Goal: Task Accomplishment & Management: Use online tool/utility

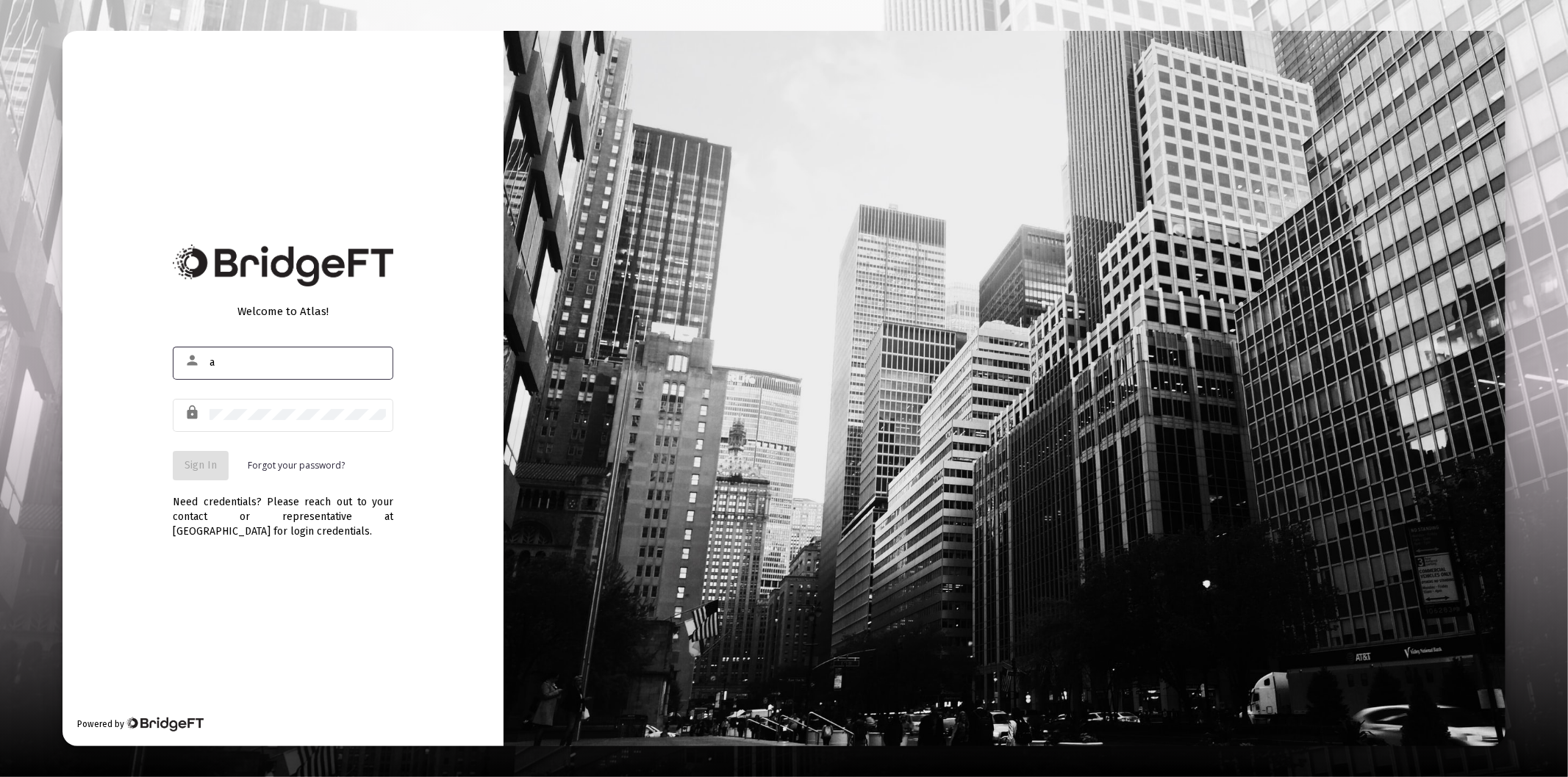
type input "[PERSON_NAME][EMAIL_ADDRESS][DOMAIN_NAME]"
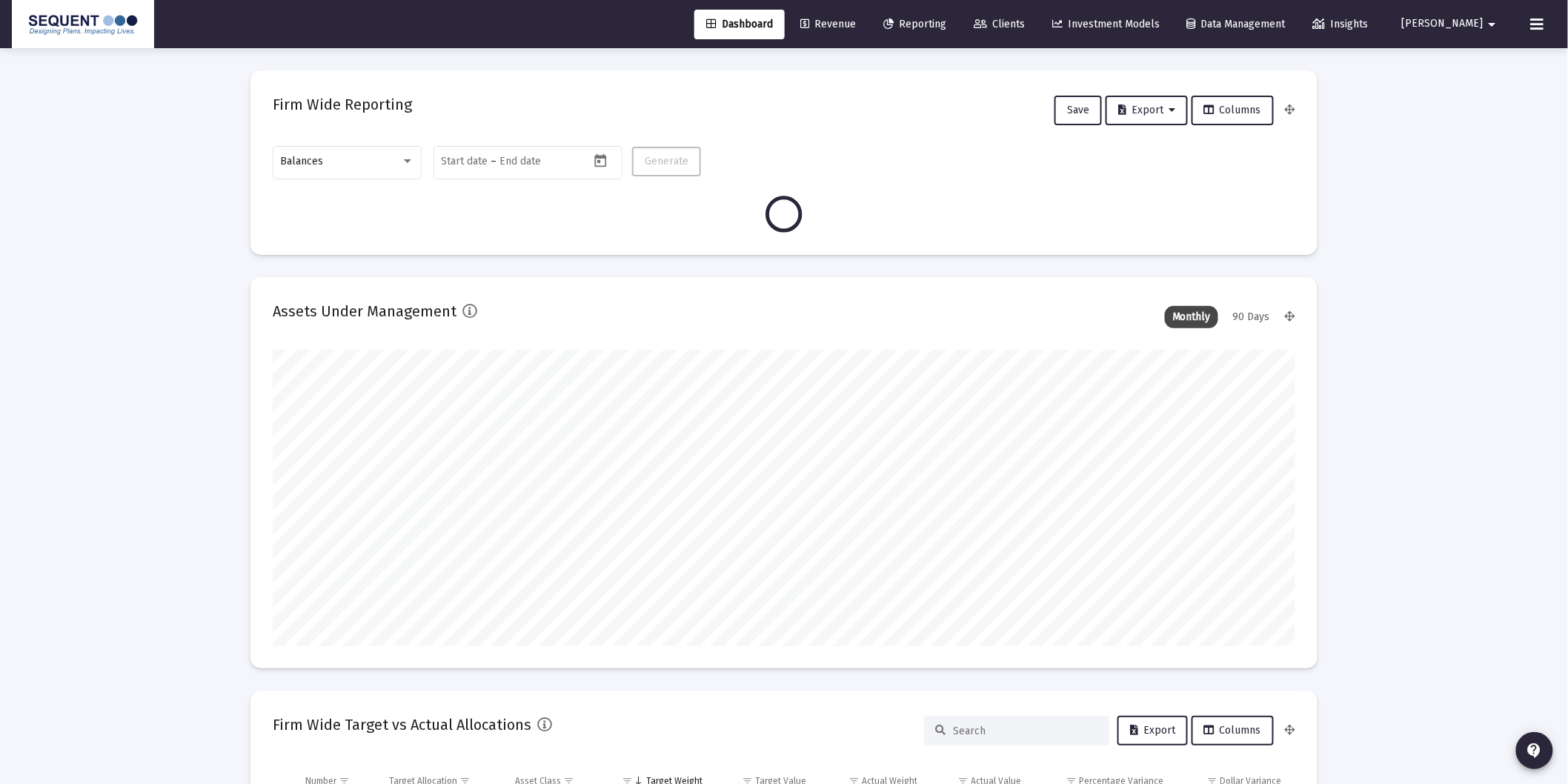
scroll to position [297, 549]
type input "[DATE]"
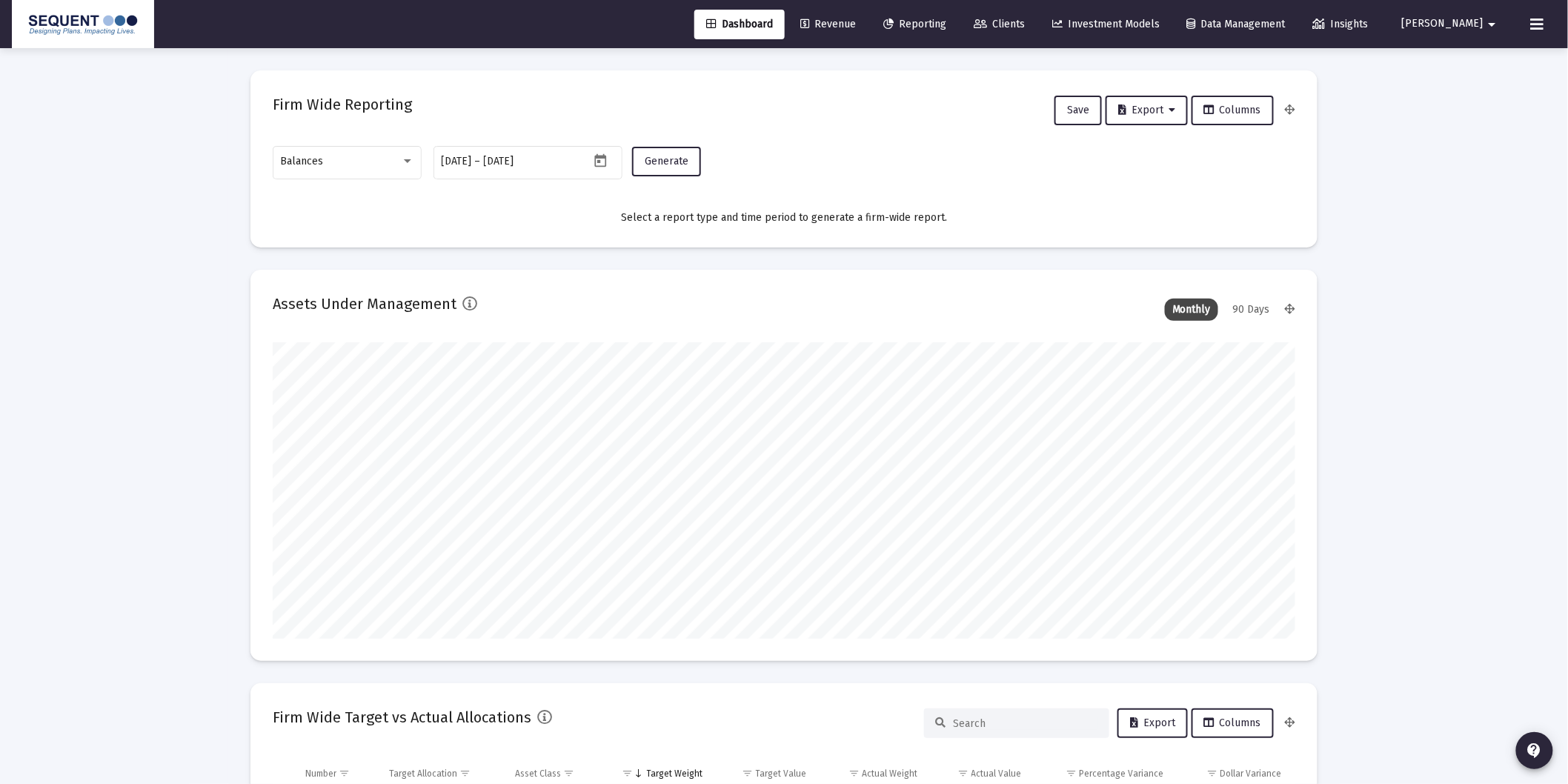
scroll to position [297, 477]
click at [342, 156] on div "Balances" at bounding box center [340, 161] width 120 height 12
click at [342, 68] on span "Transactions" at bounding box center [347, 68] width 134 height 31
click at [661, 162] on span "Generate" at bounding box center [666, 161] width 44 height 12
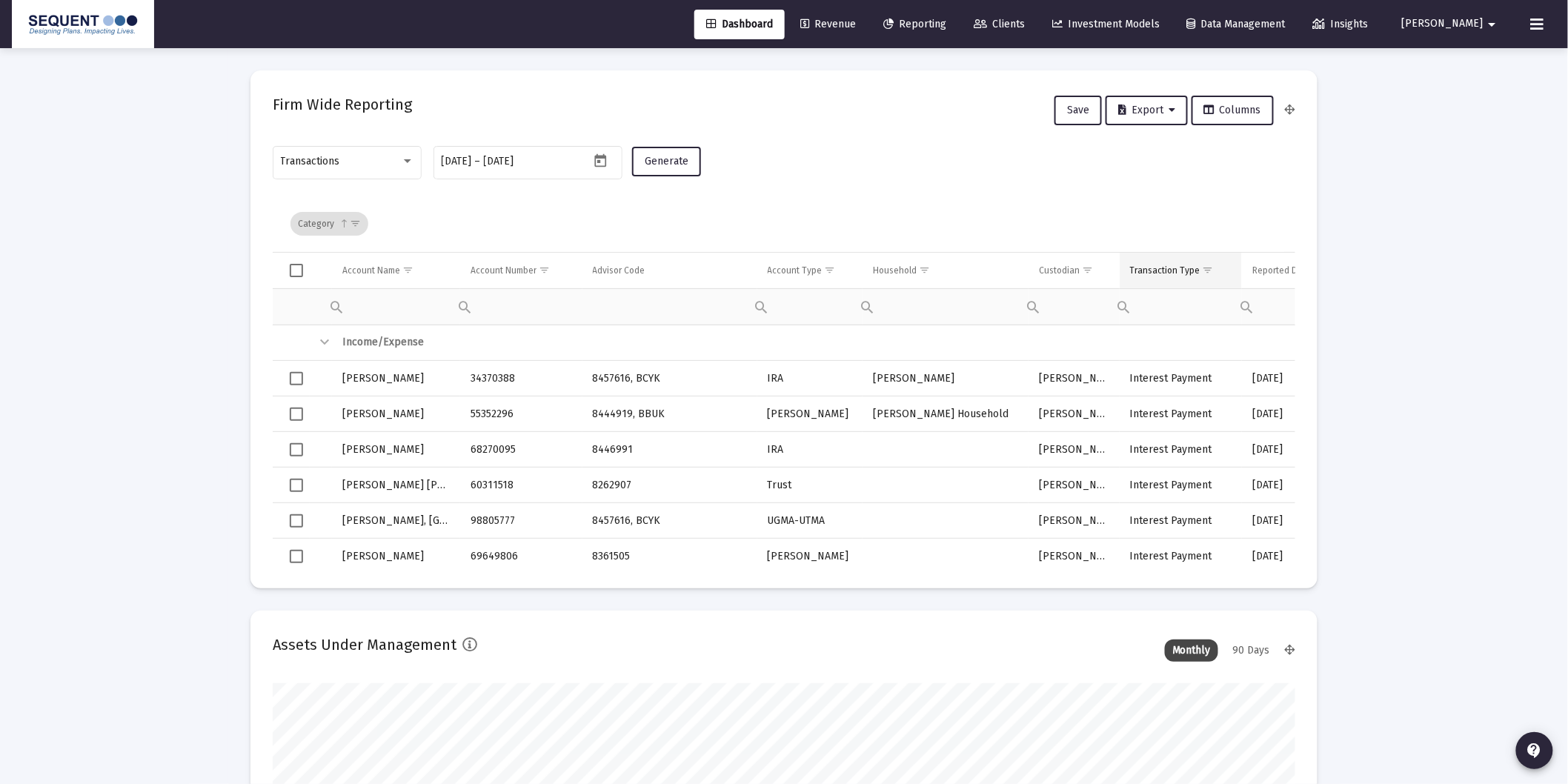
click at [1211, 264] on span "Show filter options for column 'Transaction Type'" at bounding box center [1208, 270] width 11 height 11
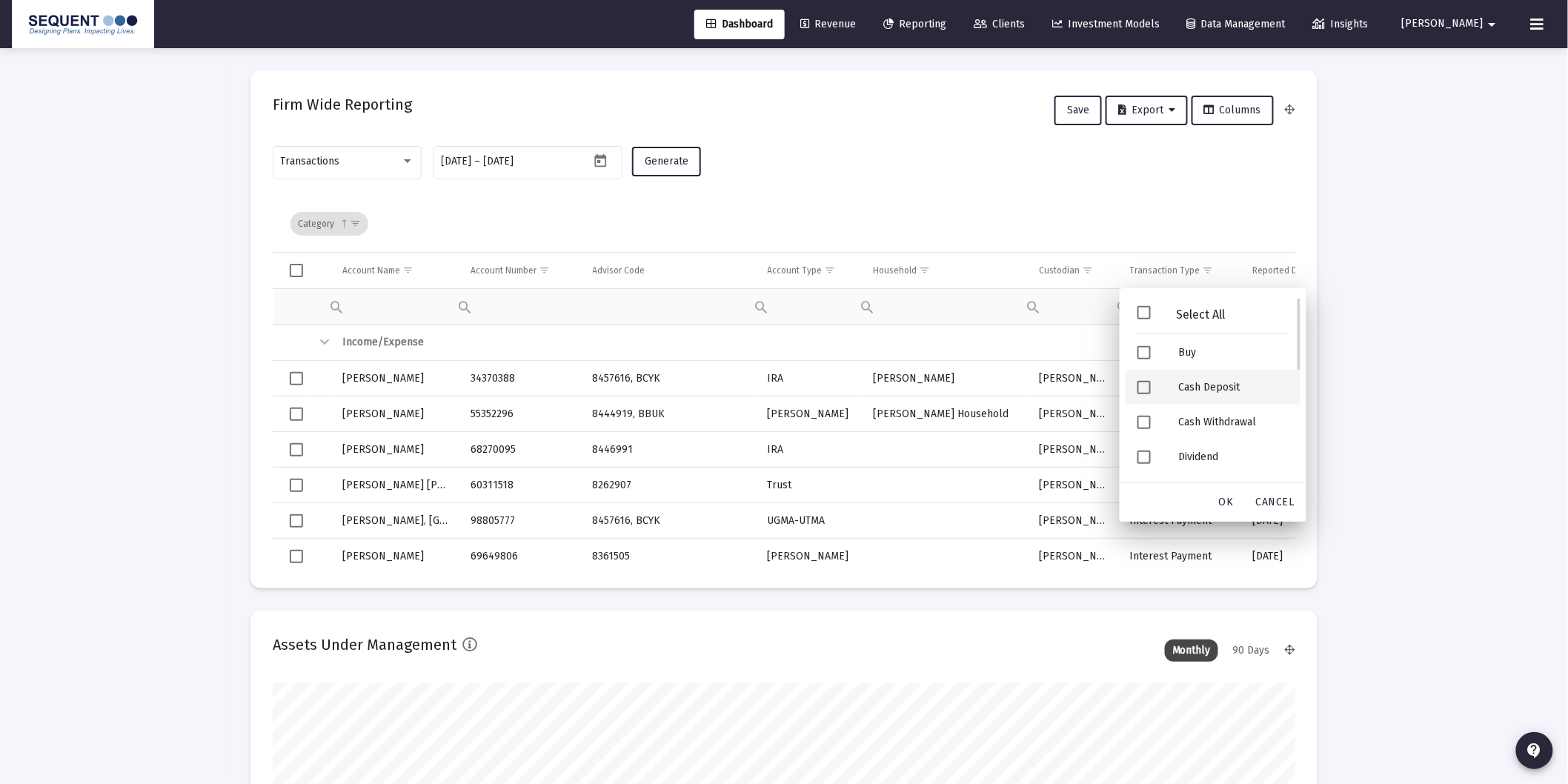
click at [1216, 386] on div "Cash Deposit" at bounding box center [1233, 387] width 134 height 35
click at [1189, 391] on div "Security Deposit" at bounding box center [1233, 389] width 134 height 35
click at [1235, 503] on div "OK" at bounding box center [1226, 503] width 47 height 27
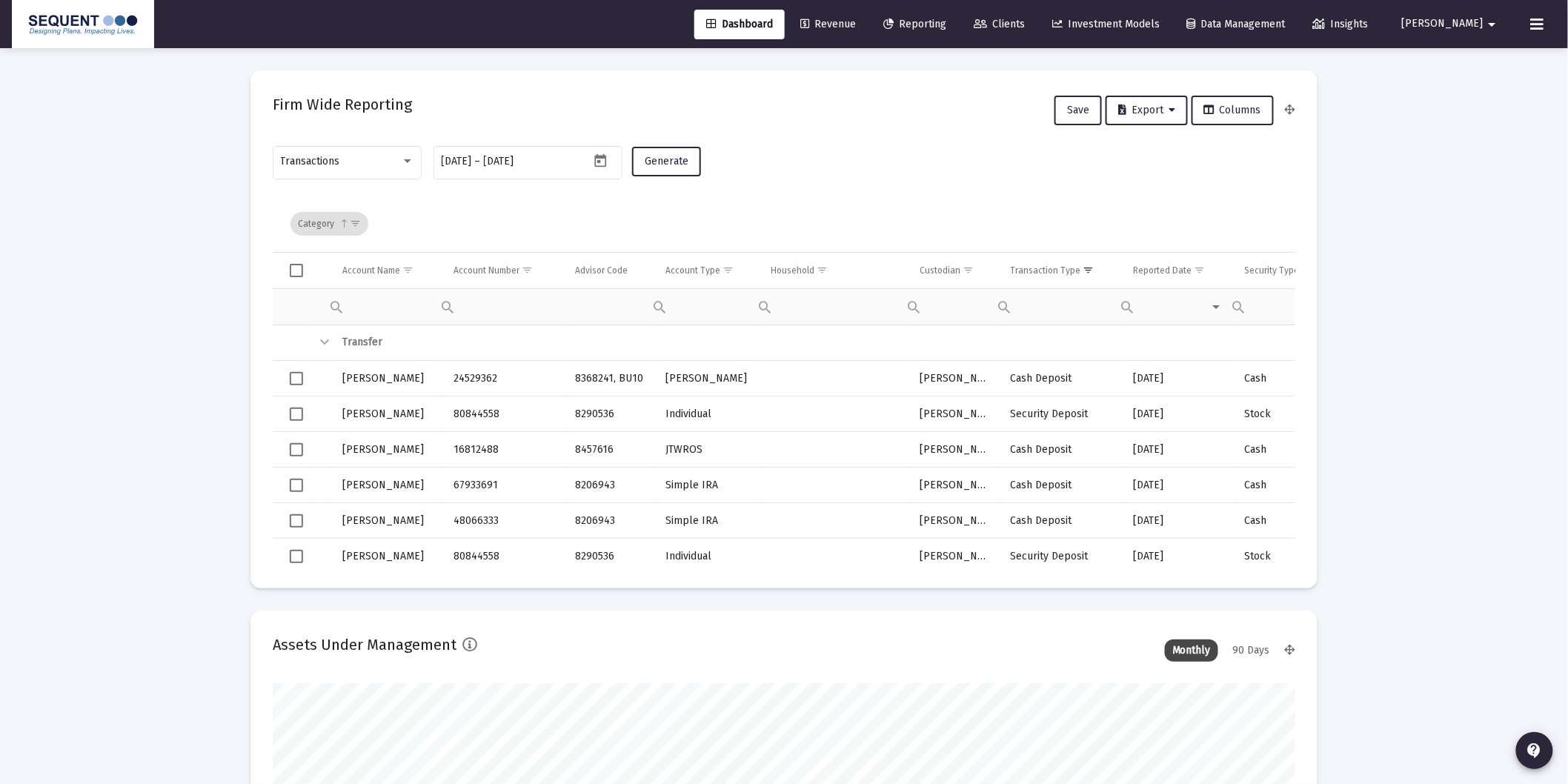
click at [1091, 268] on span "Show filter options for column 'Transaction Type'" at bounding box center [1089, 270] width 11 height 11
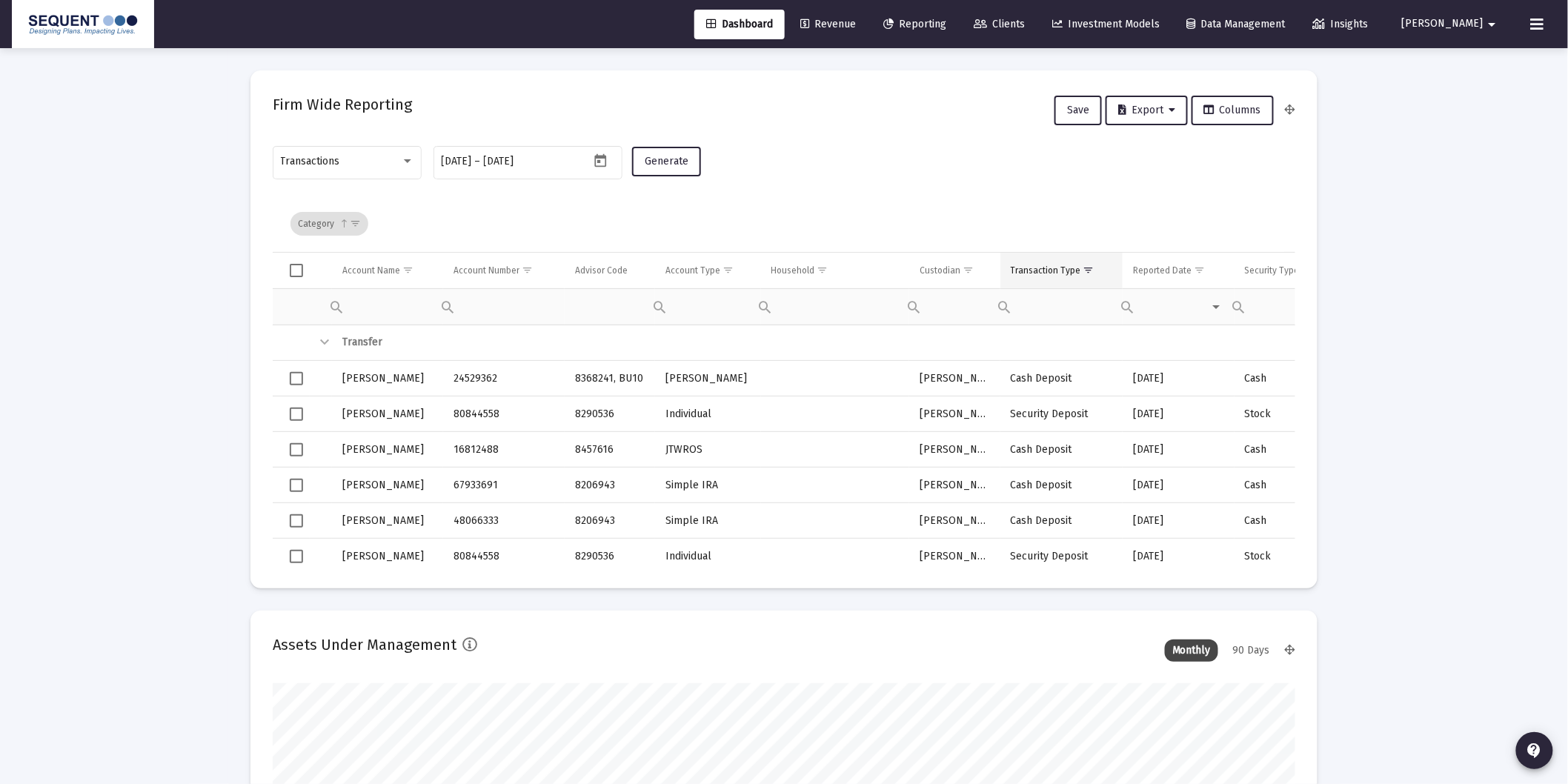
click at [1047, 261] on td "Transaction Type" at bounding box center [1061, 271] width 123 height 36
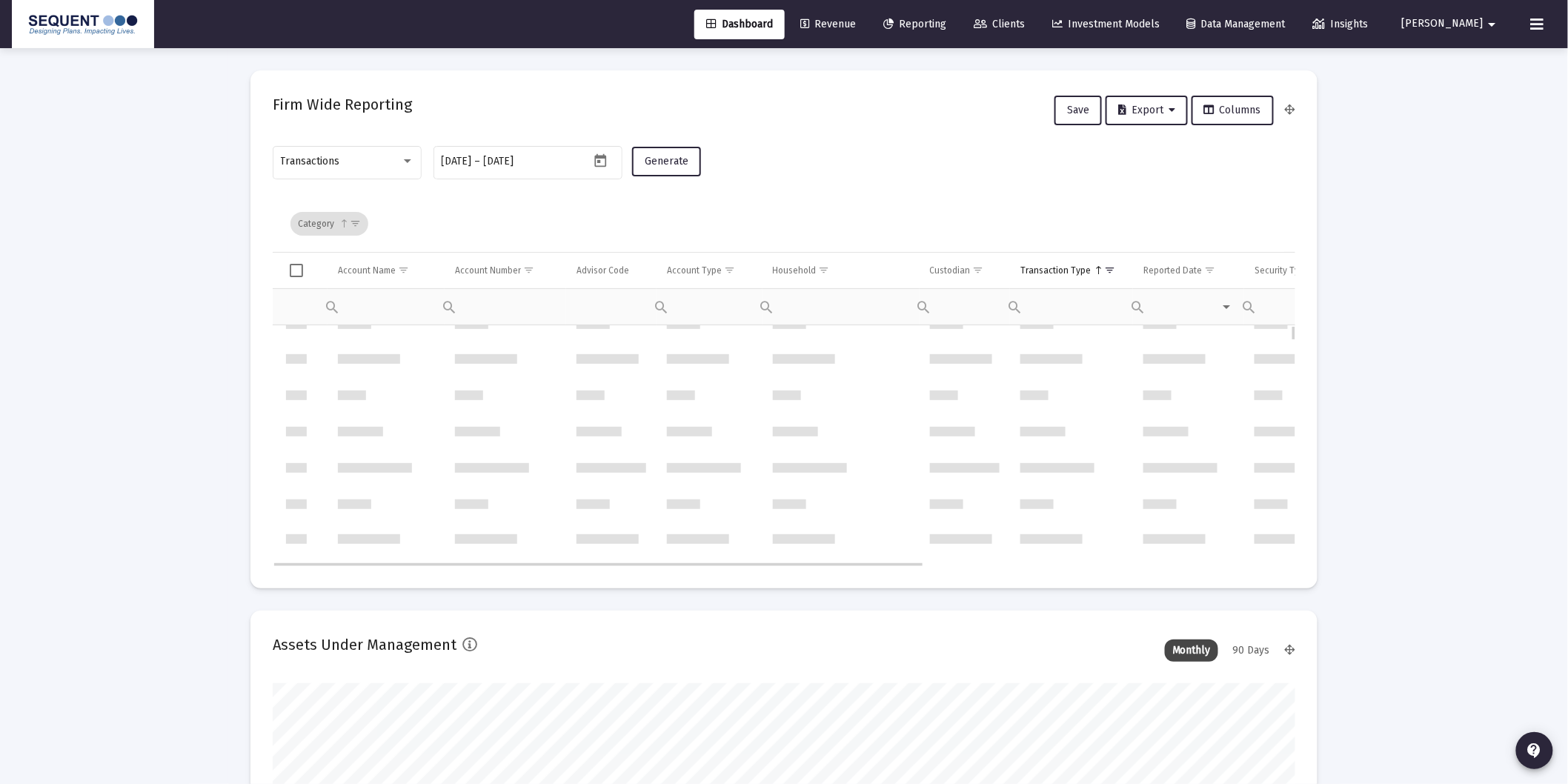
scroll to position [0, 0]
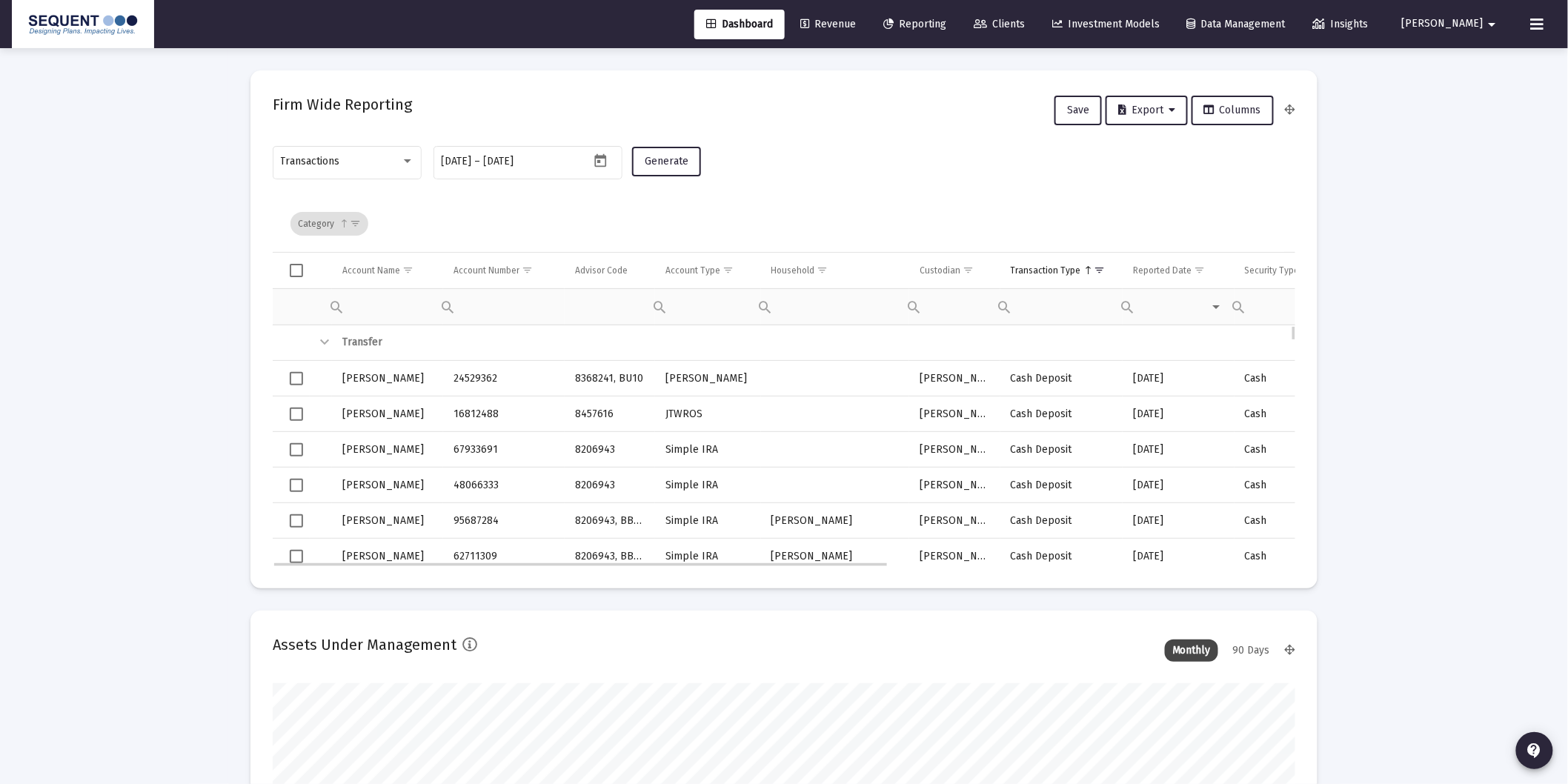
click at [297, 269] on span "Select all" at bounding box center [296, 270] width 13 height 13
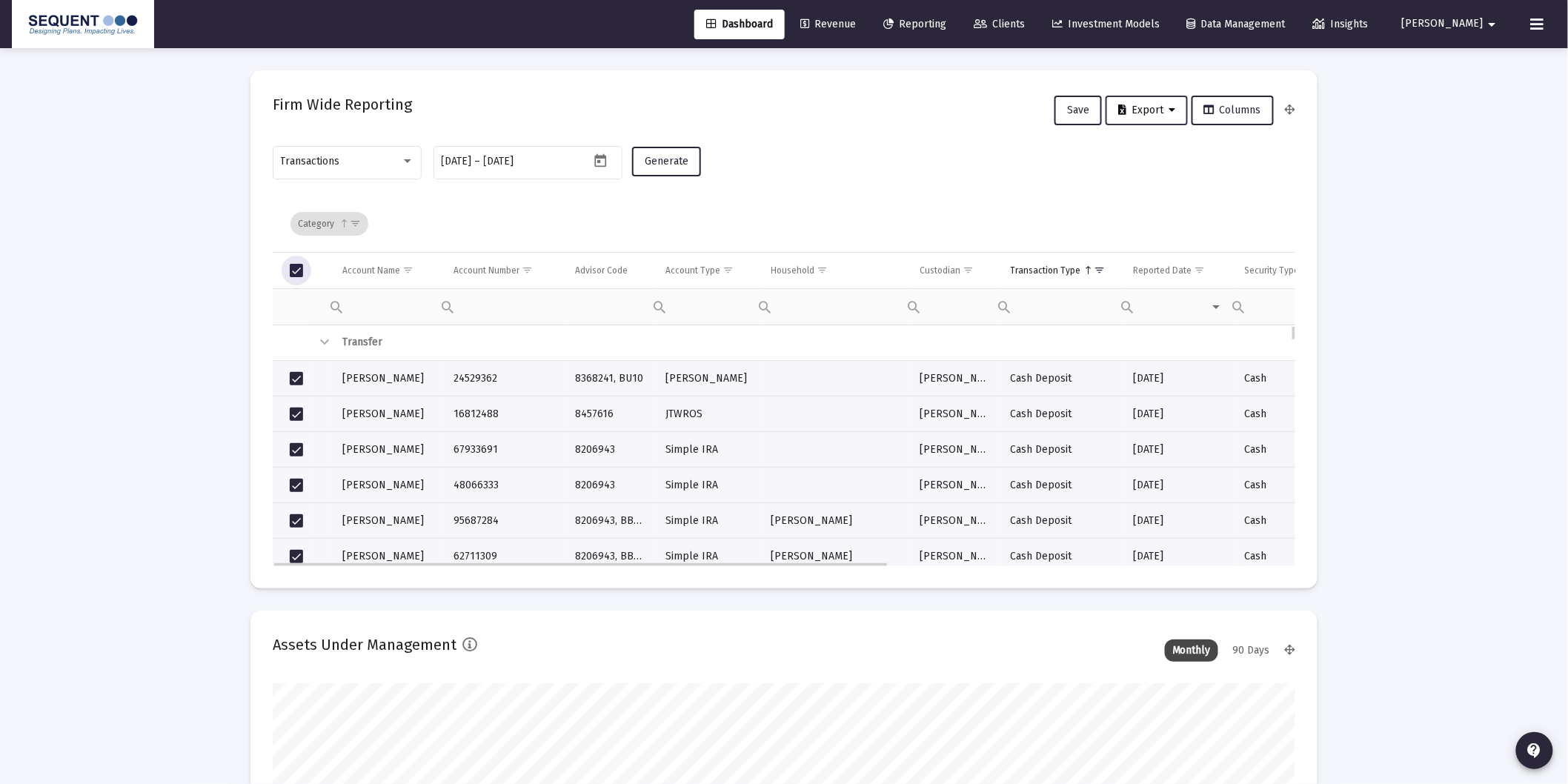
click at [1160, 114] on span "Export" at bounding box center [1147, 110] width 57 height 12
click at [1178, 150] on button "Export All Rows" at bounding box center [1154, 148] width 100 height 36
